Goal: Find specific page/section: Find specific page/section

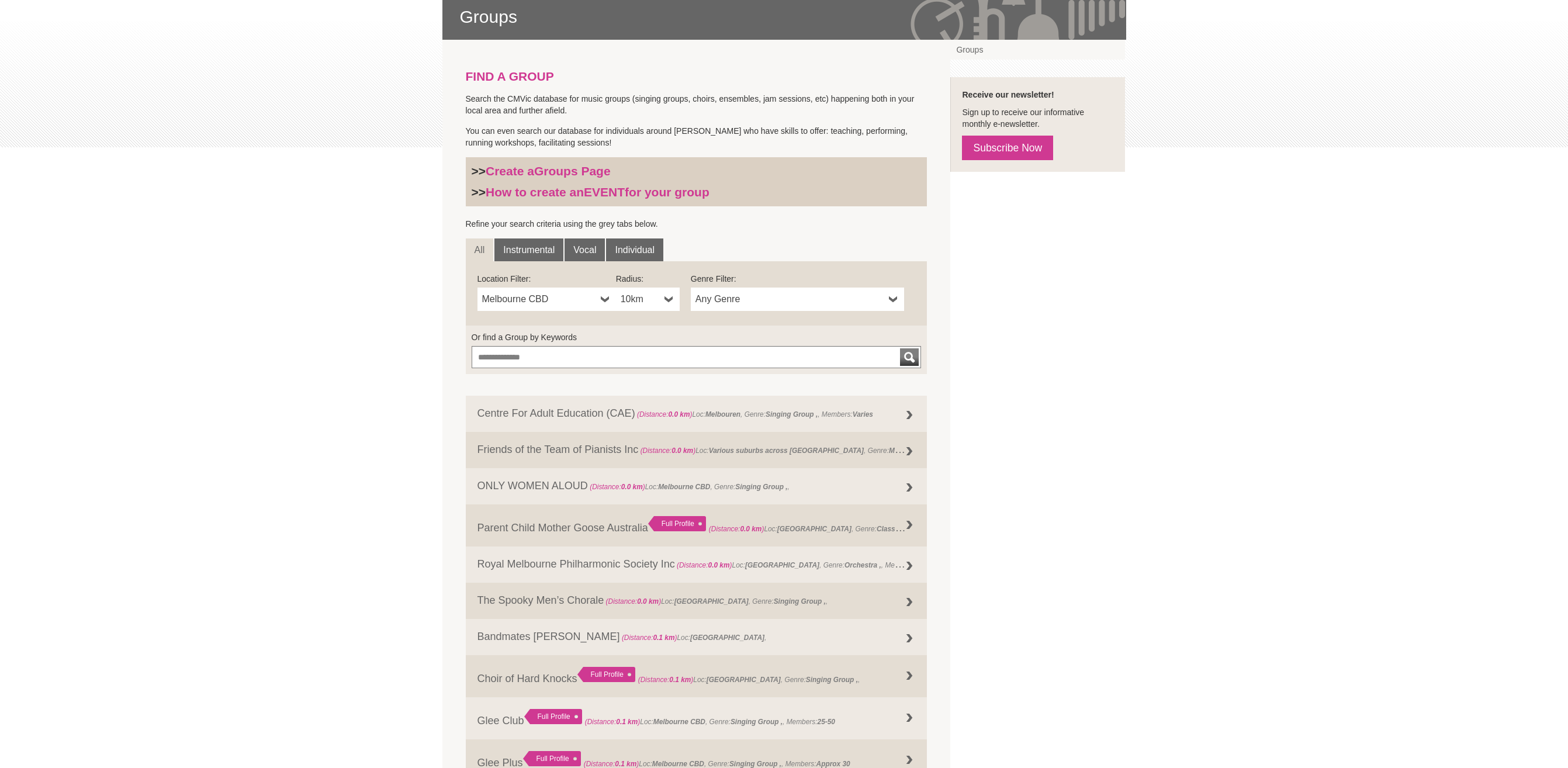
scroll to position [234, 0]
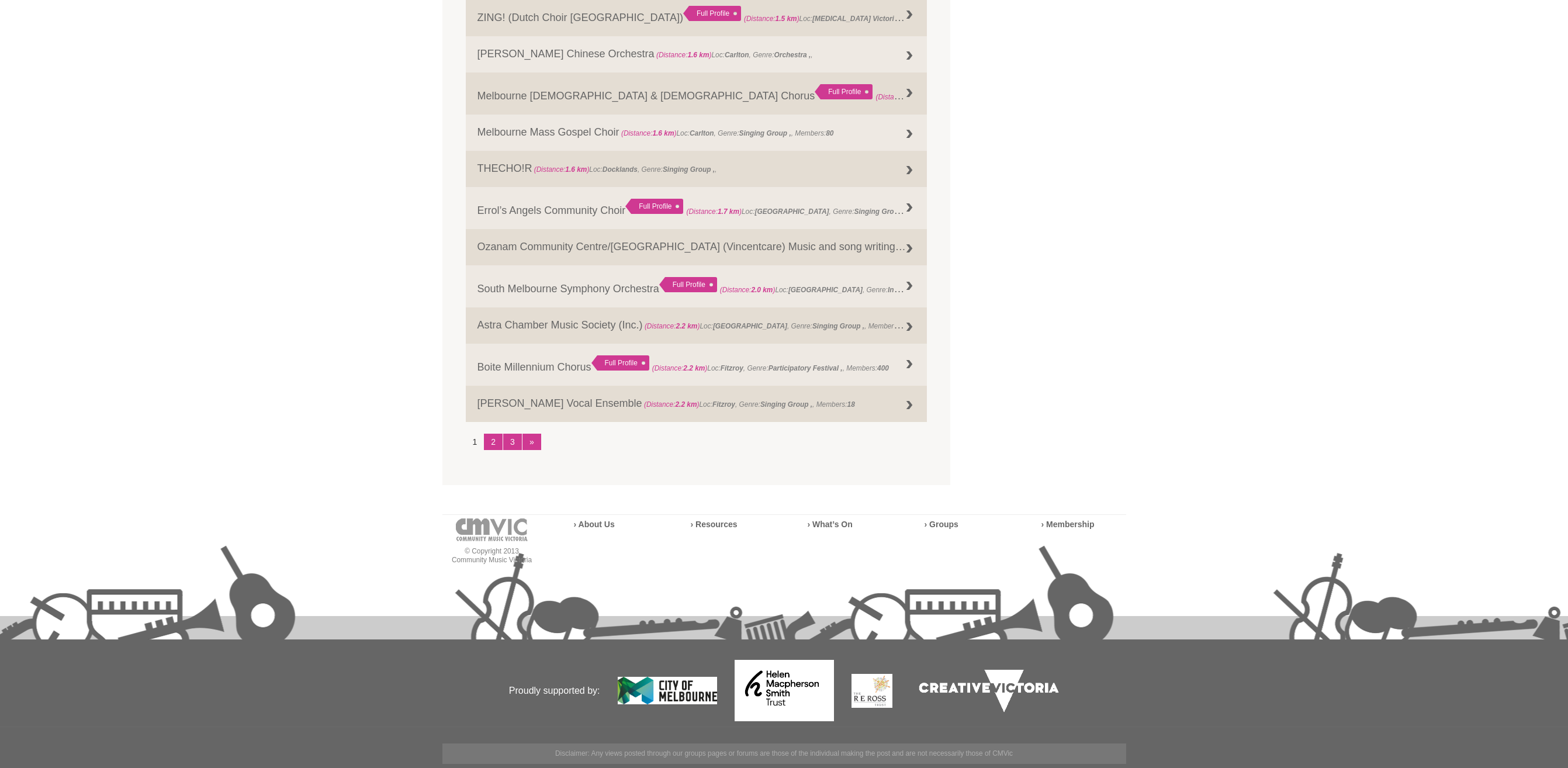
scroll to position [1332, 0]
click at [719, 524] on strong "› Resources" at bounding box center [714, 523] width 47 height 9
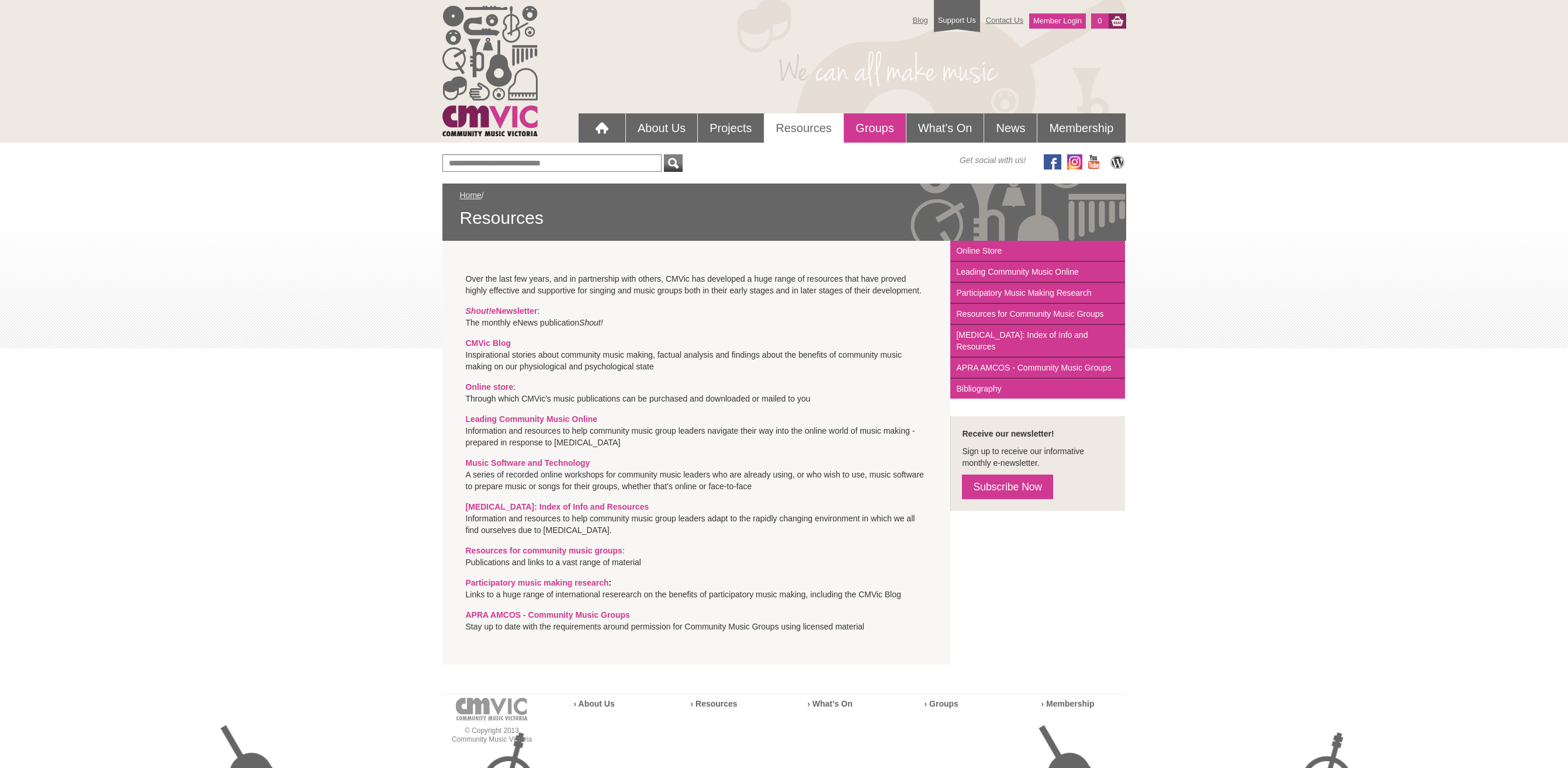
click at [863, 129] on link "Groups" at bounding box center [875, 127] width 62 height 29
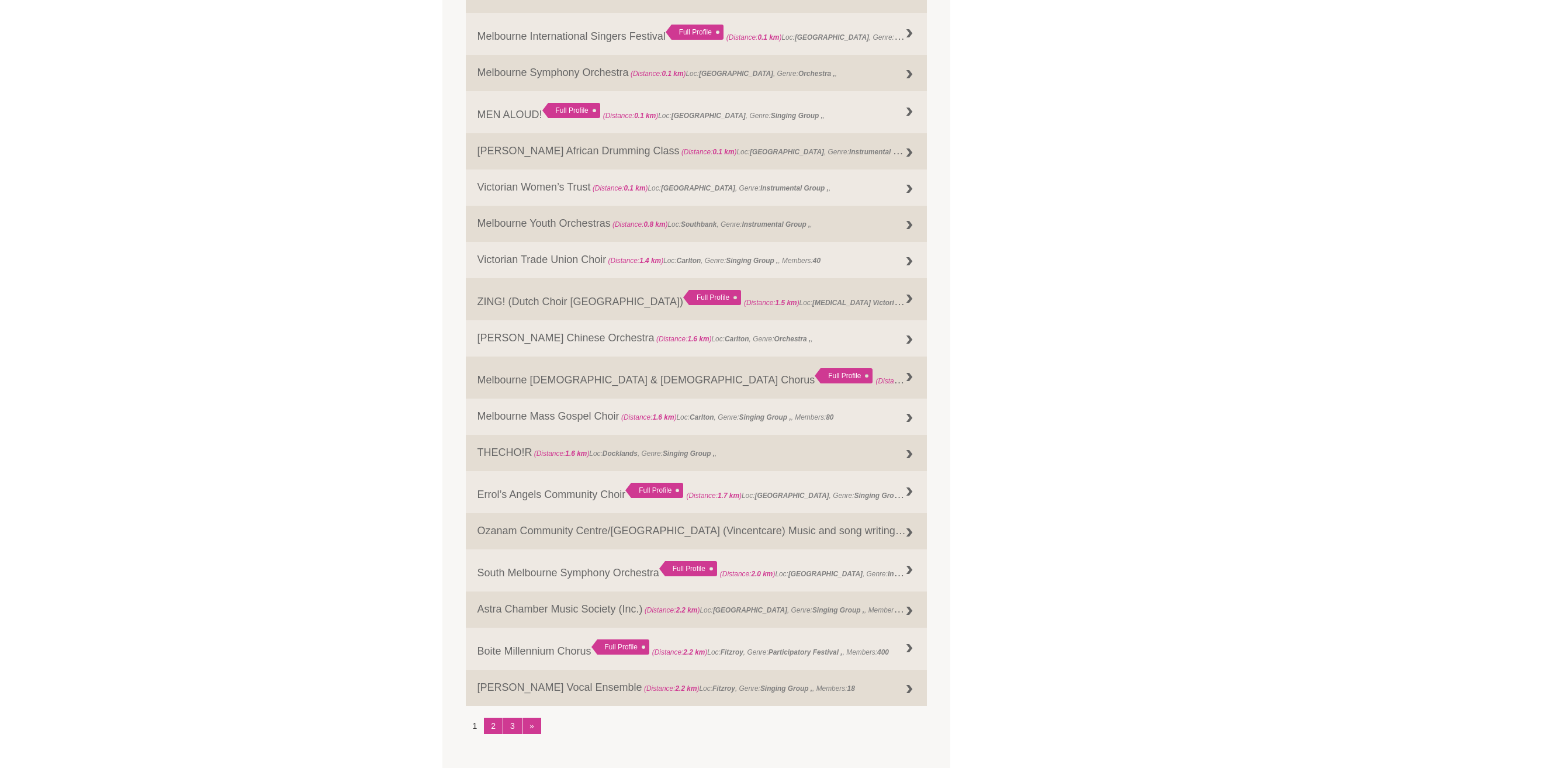
scroll to position [1110, 0]
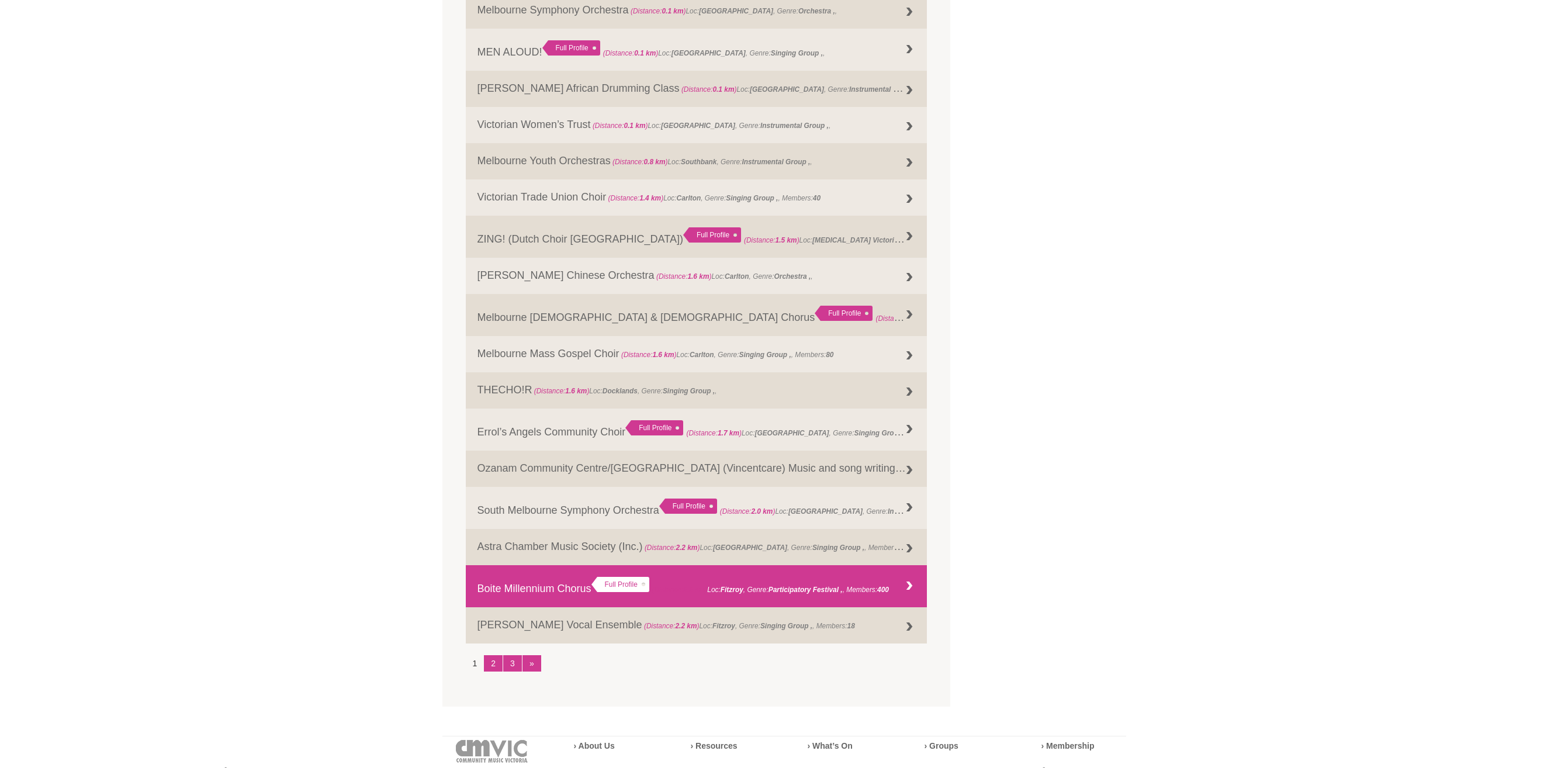
click at [605, 582] on div "Full Profile" at bounding box center [620, 584] width 58 height 15
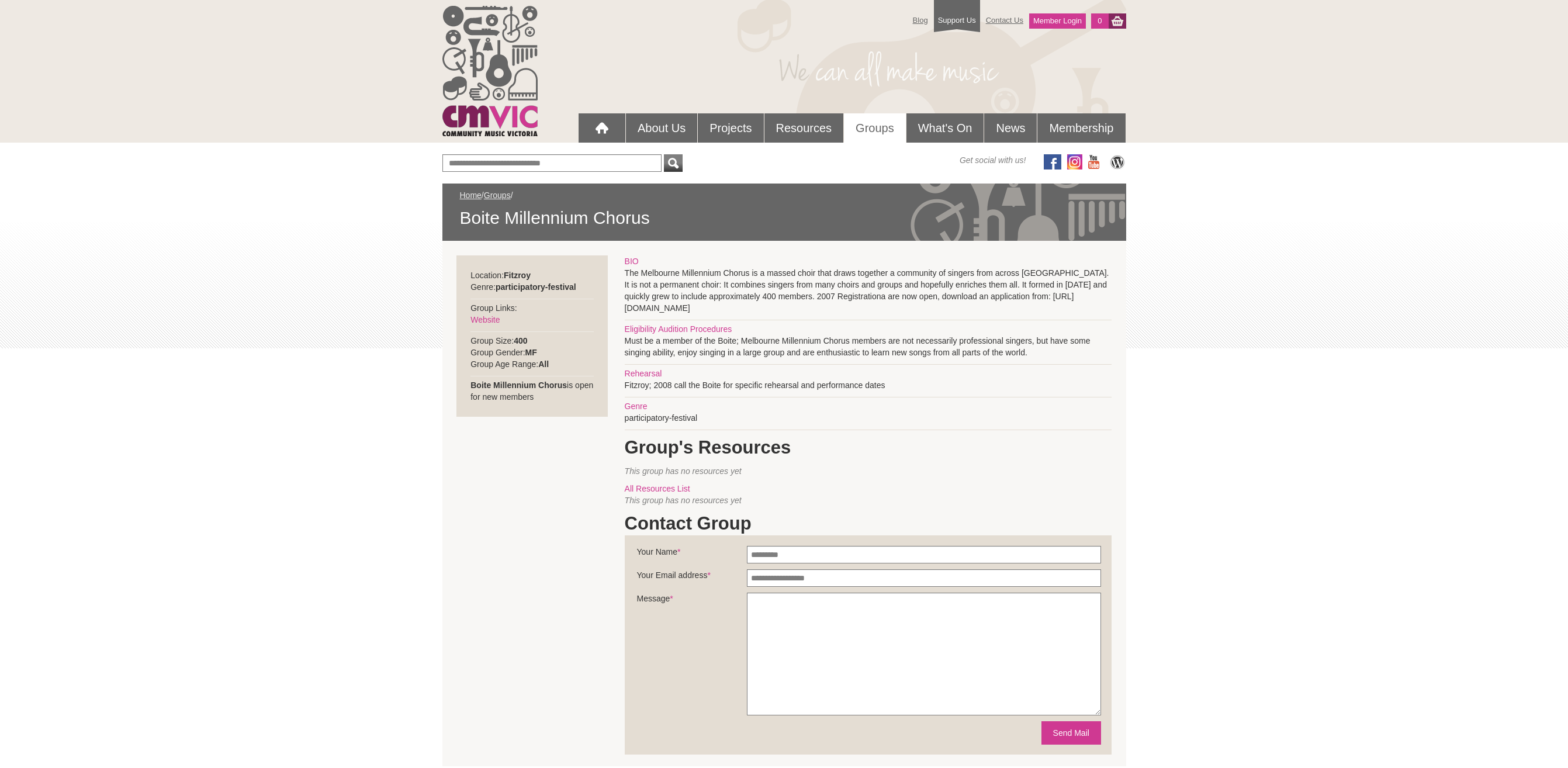
drag, startPoint x: 549, startPoint y: 395, endPoint x: 431, endPoint y: 359, distance: 124.0
click at [431, 359] on div "Blog Support Us Contact Us Member Login 0 About Us What We Do" at bounding box center [784, 519] width 1568 height 1038
click at [316, 431] on div "Blog Support Us Contact Us Member Login 0 About Us What We Do" at bounding box center [784, 519] width 1568 height 1038
click at [886, 129] on link "Groups" at bounding box center [875, 127] width 62 height 29
